Goal: Task Accomplishment & Management: Manage account settings

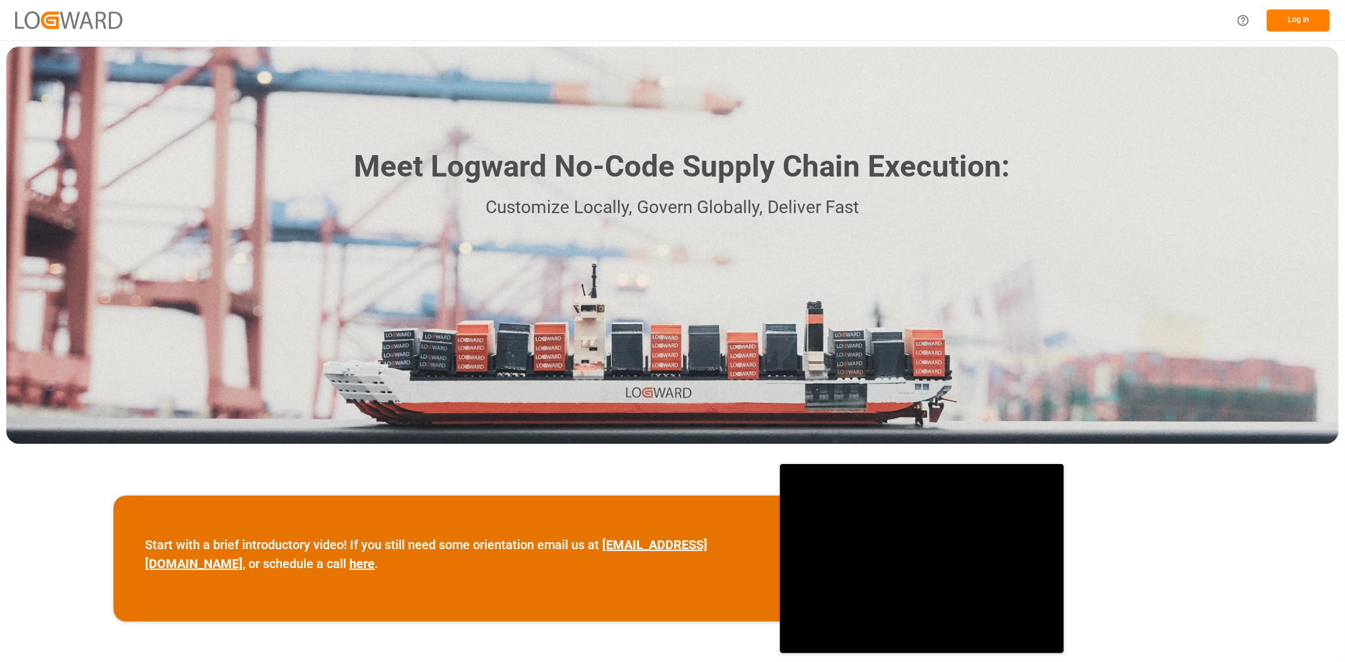
click at [1301, 20] on button "Log In" at bounding box center [1298, 20] width 63 height 22
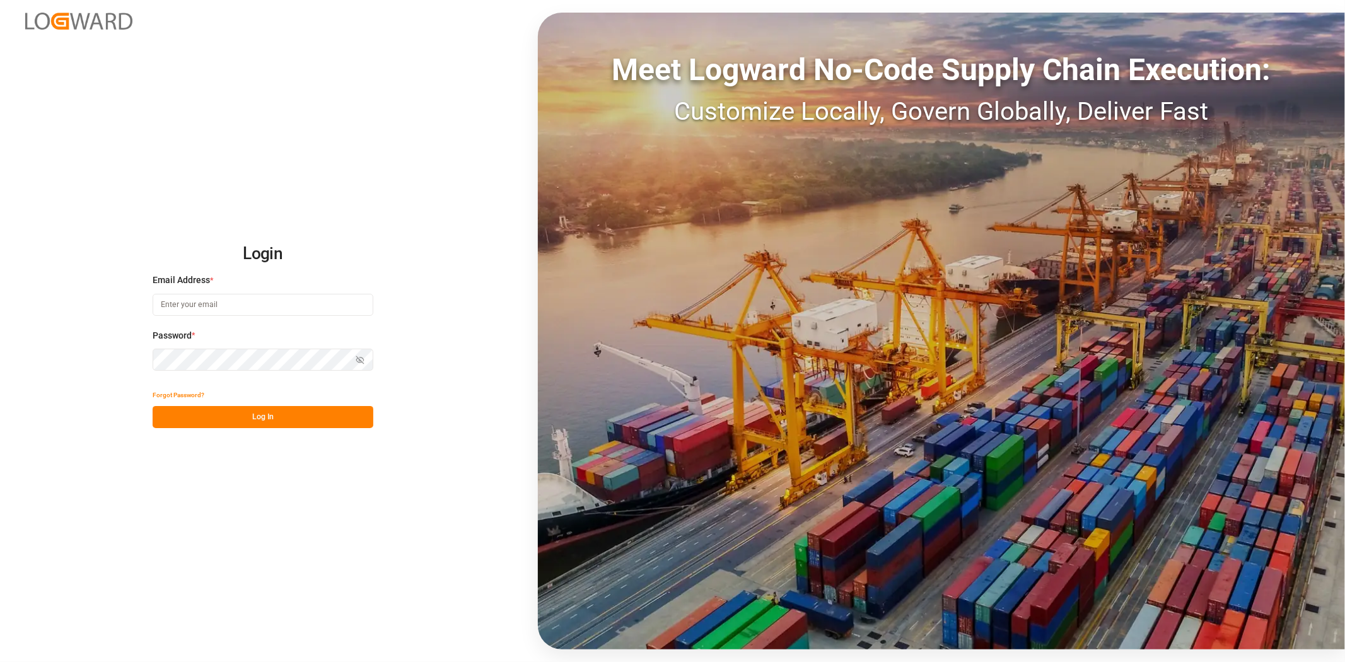
type input "[DOMAIN_NAME][EMAIL_ADDRESS][PERSON_NAME][DOMAIN_NAME]"
drag, startPoint x: 301, startPoint y: 410, endPoint x: 630, endPoint y: 573, distance: 366.7
click at [301, 411] on button "Log In" at bounding box center [263, 417] width 221 height 22
